Goal: Use online tool/utility: Utilize a website feature to perform a specific function

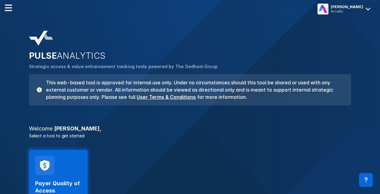
click at [79, 156] on div "Payer Quality of Access Launch Tool" at bounding box center [58, 183] width 59 height 66
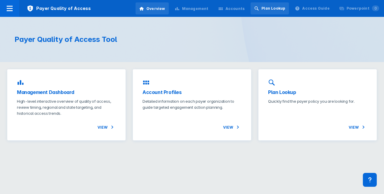
click at [266, 8] on div "Plan Lookup" at bounding box center [270, 8] width 38 height 12
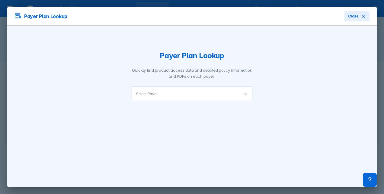
click at [162, 93] on div at bounding box center [197, 94] width 76 height 6
type input "cigna"
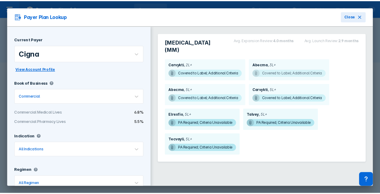
scroll to position [17, 0]
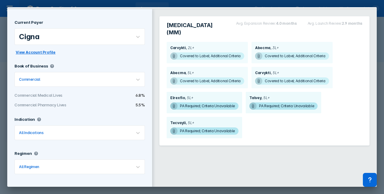
click at [39, 53] on span "View Account Profile" at bounding box center [36, 52] width 40 height 5
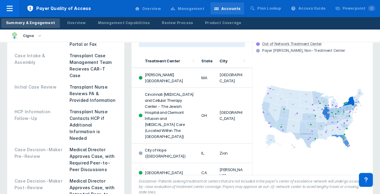
scroll to position [300, 0]
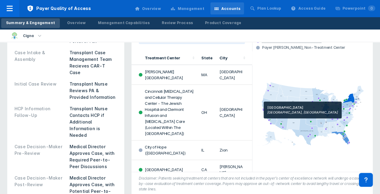
click at [262, 109] on icon at bounding box center [263, 110] width 2 height 2
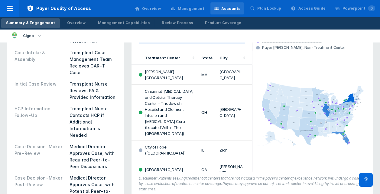
click at [216, 142] on td "Zion" at bounding box center [234, 151] width 36 height 20
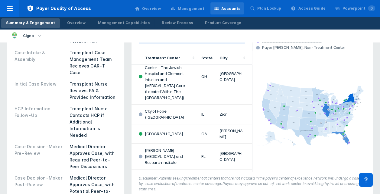
scroll to position [37, 0]
click at [184, 124] on td "[GEOGRAPHIC_DATA]" at bounding box center [169, 134] width 56 height 20
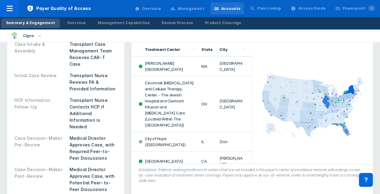
scroll to position [309, 0]
click at [153, 152] on td "[GEOGRAPHIC_DATA]" at bounding box center [169, 162] width 56 height 20
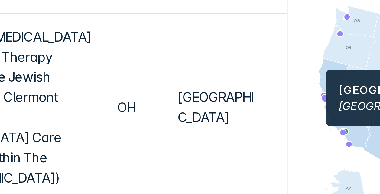
click at [263, 100] on icon at bounding box center [263, 101] width 2 height 2
